Goal: Download file/media

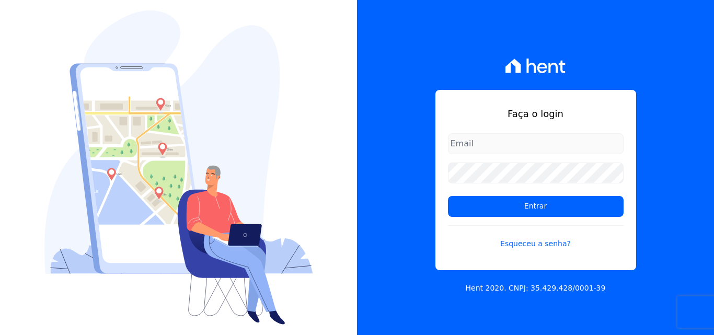
type input "[PERSON_NAME][EMAIL_ADDRESS][PERSON_NAME][DOMAIN_NAME]"
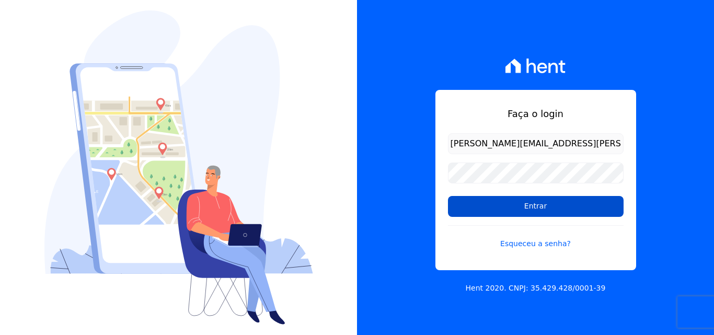
click at [478, 206] on input "Entrar" at bounding box center [536, 206] width 176 height 21
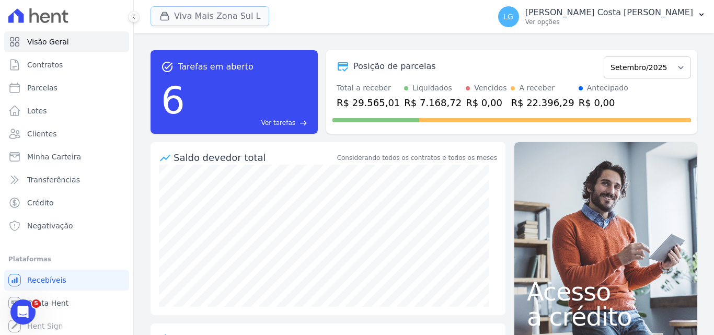
click at [242, 18] on button "Viva Mais Zona Sul L" at bounding box center [209, 16] width 119 height 20
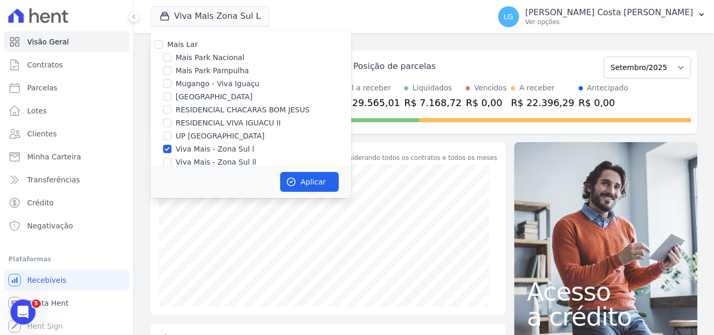
click at [181, 49] on label "Mais Lar" at bounding box center [182, 44] width 30 height 8
click at [163, 49] on input "Mais Lar" at bounding box center [159, 44] width 8 height 8
checkbox input "true"
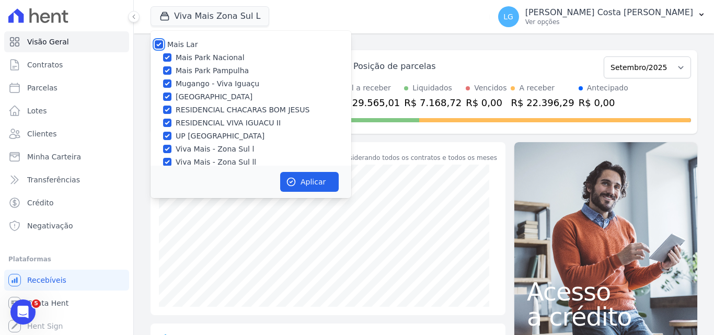
checkbox input "true"
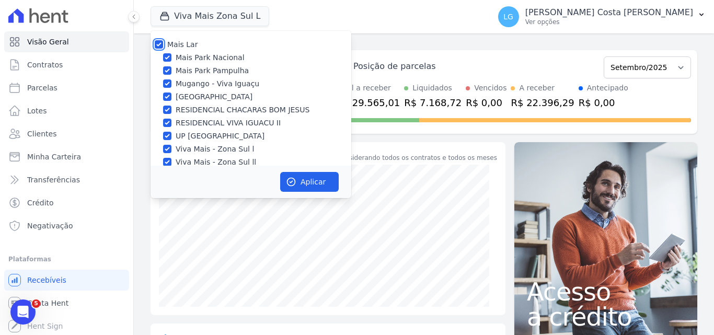
checkbox input "true"
click at [296, 181] on icon "button" at bounding box center [291, 182] width 10 height 10
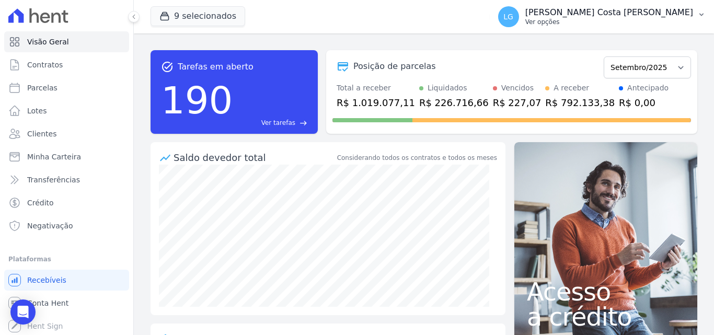
click at [580, 19] on p "Ver opções" at bounding box center [609, 22] width 168 height 8
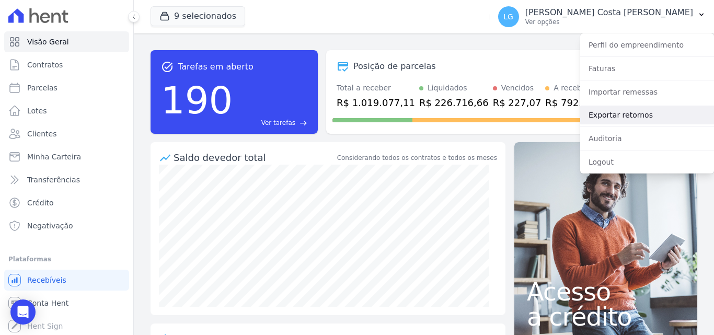
click at [605, 113] on link "Exportar retornos" at bounding box center [647, 115] width 134 height 19
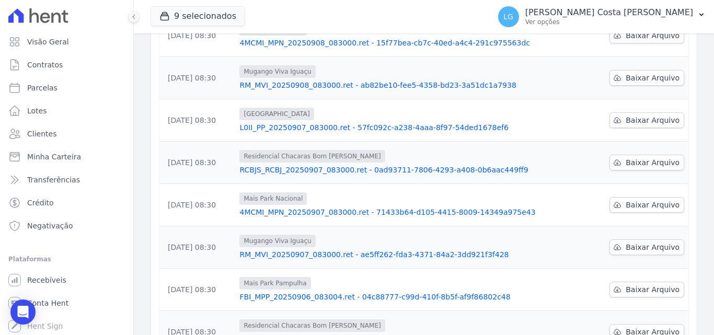
scroll to position [325, 0]
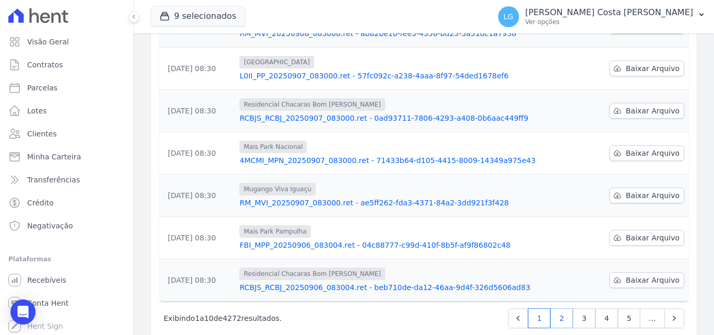
click at [559, 308] on link "2" at bounding box center [561, 318] width 22 height 20
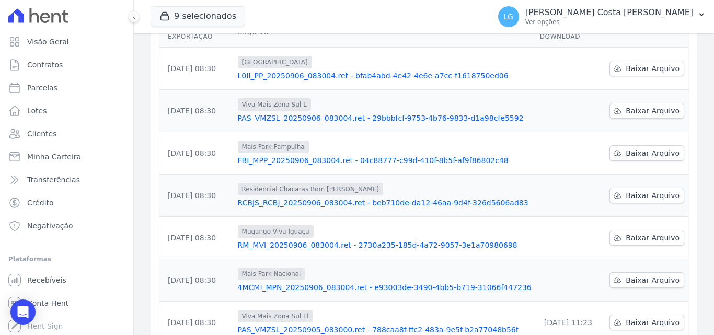
scroll to position [157, 0]
click at [627, 274] on span "Baixar Arquivo" at bounding box center [652, 279] width 54 height 10
drag, startPoint x: 689, startPoint y: 216, endPoint x: 683, endPoint y: 218, distance: 6.0
click at [690, 216] on div "Data da Exportação [GEOGRAPHIC_DATA] Data de Download [DATE] 08:30 [GEOGRAPHIC_…" at bounding box center [424, 243] width 562 height 461
click at [670, 232] on span "Baixar Arquivo" at bounding box center [652, 237] width 54 height 10
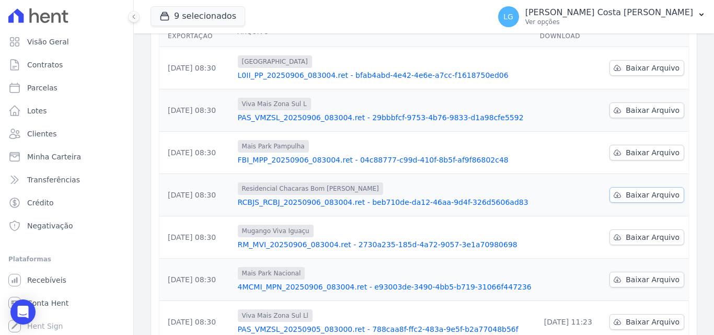
click at [659, 190] on span "Baixar Arquivo" at bounding box center [652, 195] width 54 height 10
click at [650, 147] on span "Baixar Arquivo" at bounding box center [652, 152] width 54 height 10
click at [651, 105] on span "Baixar Arquivo" at bounding box center [652, 110] width 54 height 10
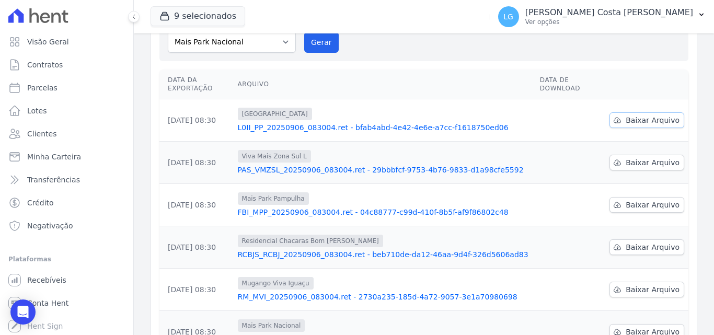
click at [650, 115] on span "Baixar Arquivo" at bounding box center [652, 120] width 54 height 10
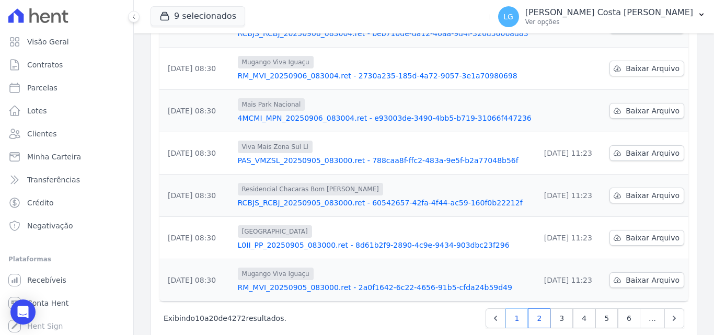
click at [511, 308] on link "1" at bounding box center [516, 318] width 22 height 20
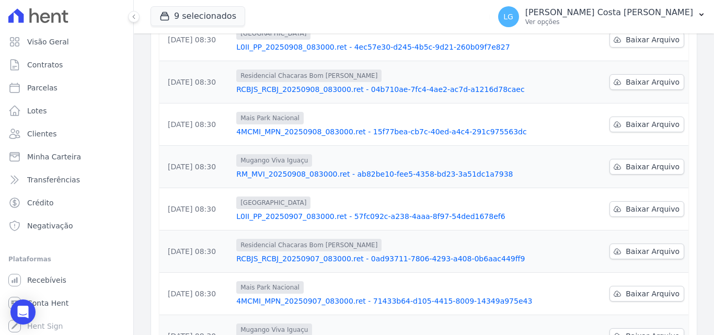
scroll to position [169, 0]
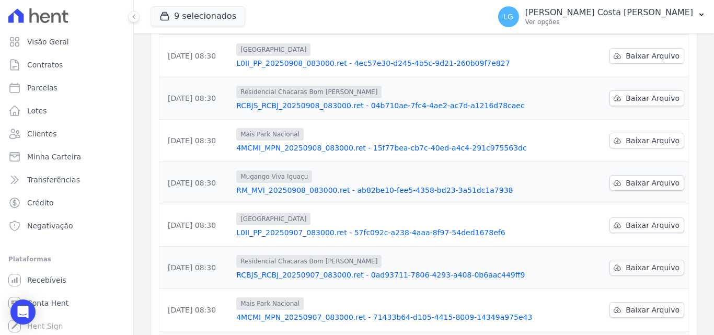
click at [635, 305] on span "Baixar Arquivo" at bounding box center [652, 310] width 54 height 10
click at [631, 262] on span "Baixar Arquivo" at bounding box center [652, 267] width 54 height 10
click at [634, 220] on span "Baixar Arquivo" at bounding box center [652, 225] width 54 height 10
click at [634, 178] on span "Baixar Arquivo" at bounding box center [652, 183] width 54 height 10
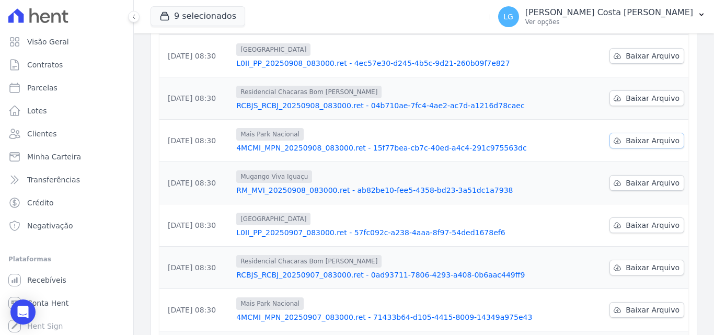
click at [636, 135] on span "Baixar Arquivo" at bounding box center [652, 140] width 54 height 10
click at [638, 93] on span "Baixar Arquivo" at bounding box center [652, 98] width 54 height 10
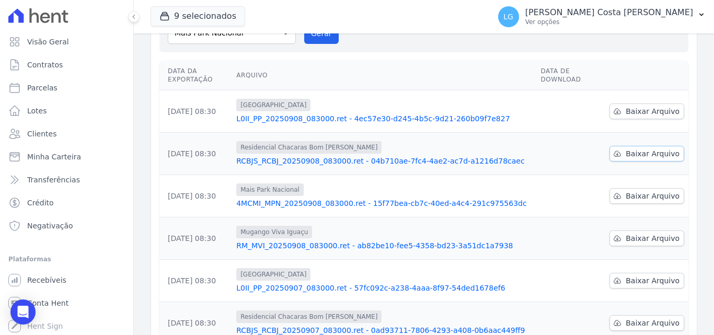
scroll to position [64, 0]
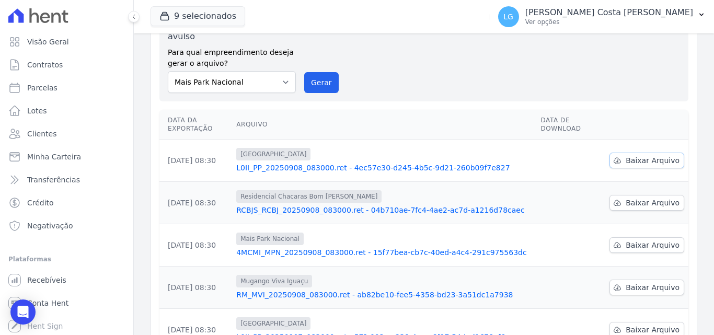
click at [640, 155] on span "Baixar Arquivo" at bounding box center [652, 160] width 54 height 10
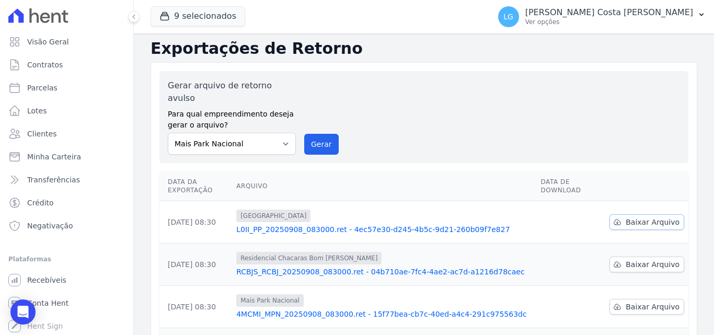
scroll to position [0, 0]
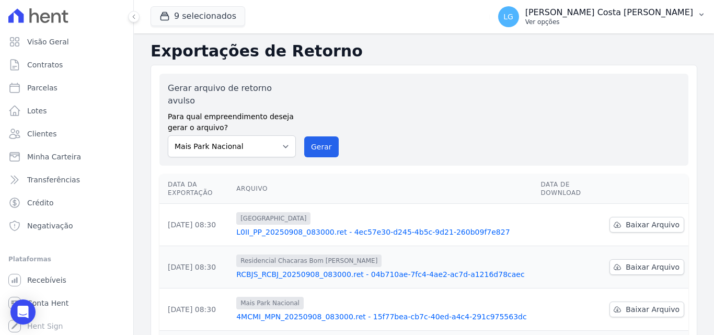
click at [638, 8] on p "[PERSON_NAME] Costa [PERSON_NAME]" at bounding box center [609, 12] width 168 height 10
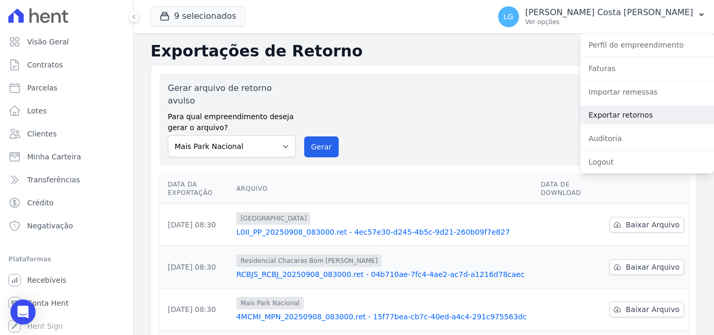
click at [615, 118] on link "Exportar retornos" at bounding box center [647, 115] width 134 height 19
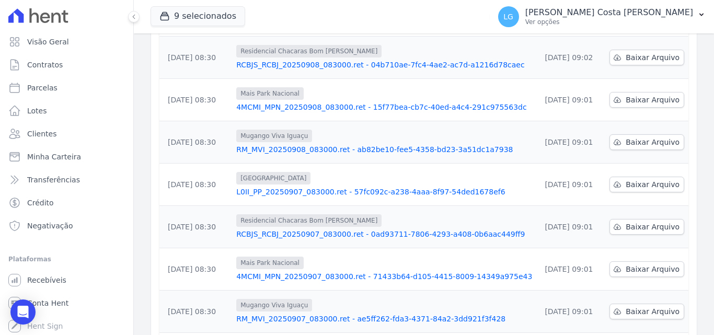
scroll to position [325, 0]
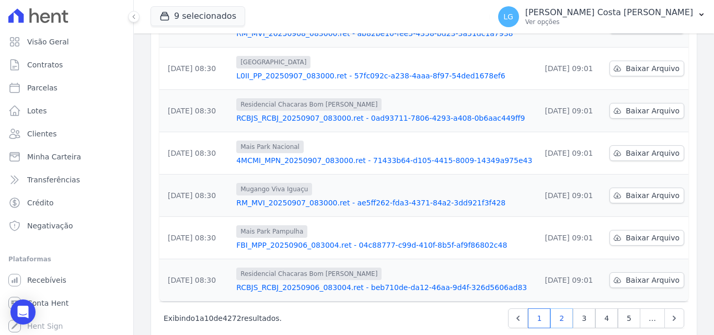
click at [562, 308] on link "2" at bounding box center [561, 318] width 22 height 20
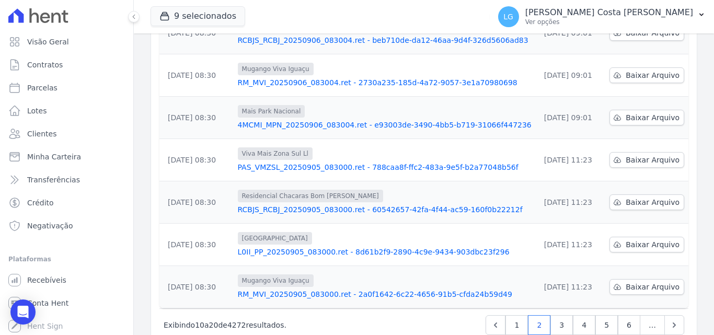
scroll to position [325, 0]
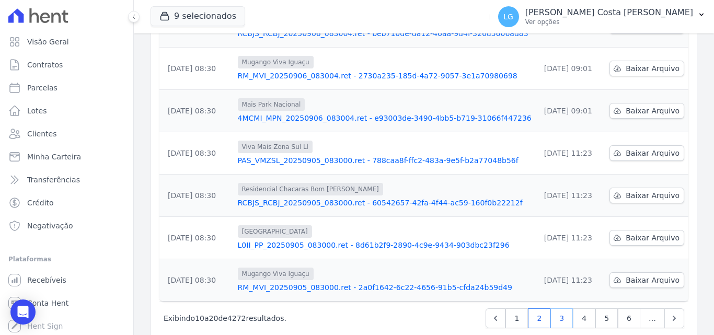
click at [554, 308] on link "3" at bounding box center [561, 318] width 22 height 20
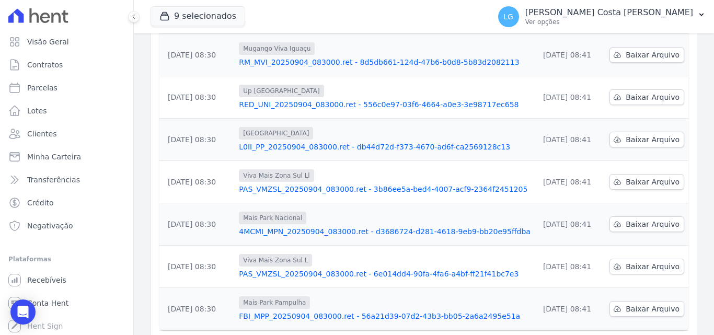
scroll to position [325, 0]
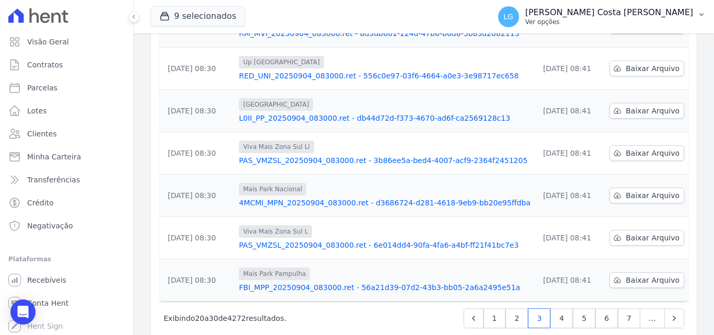
drag, startPoint x: 659, startPoint y: 23, endPoint x: 652, endPoint y: 28, distance: 8.3
click at [659, 23] on p "Ver opções" at bounding box center [609, 22] width 168 height 8
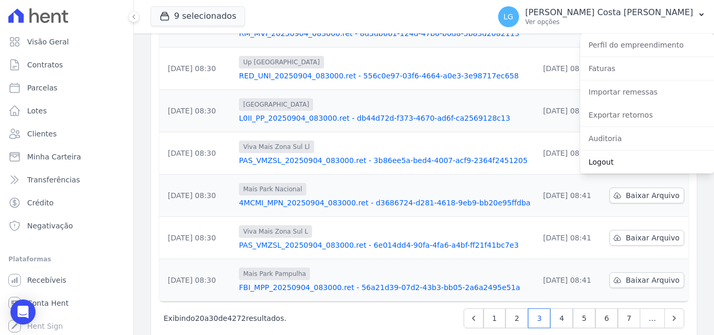
click at [622, 160] on link "Logout" at bounding box center [647, 162] width 134 height 19
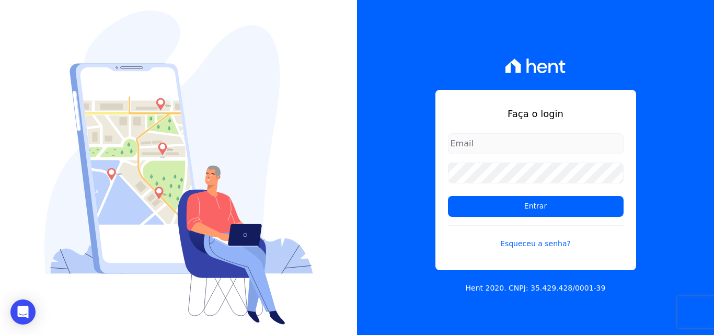
type input "[PERSON_NAME][EMAIL_ADDRESS][PERSON_NAME][DOMAIN_NAME]"
